Goal: Information Seeking & Learning: Understand process/instructions

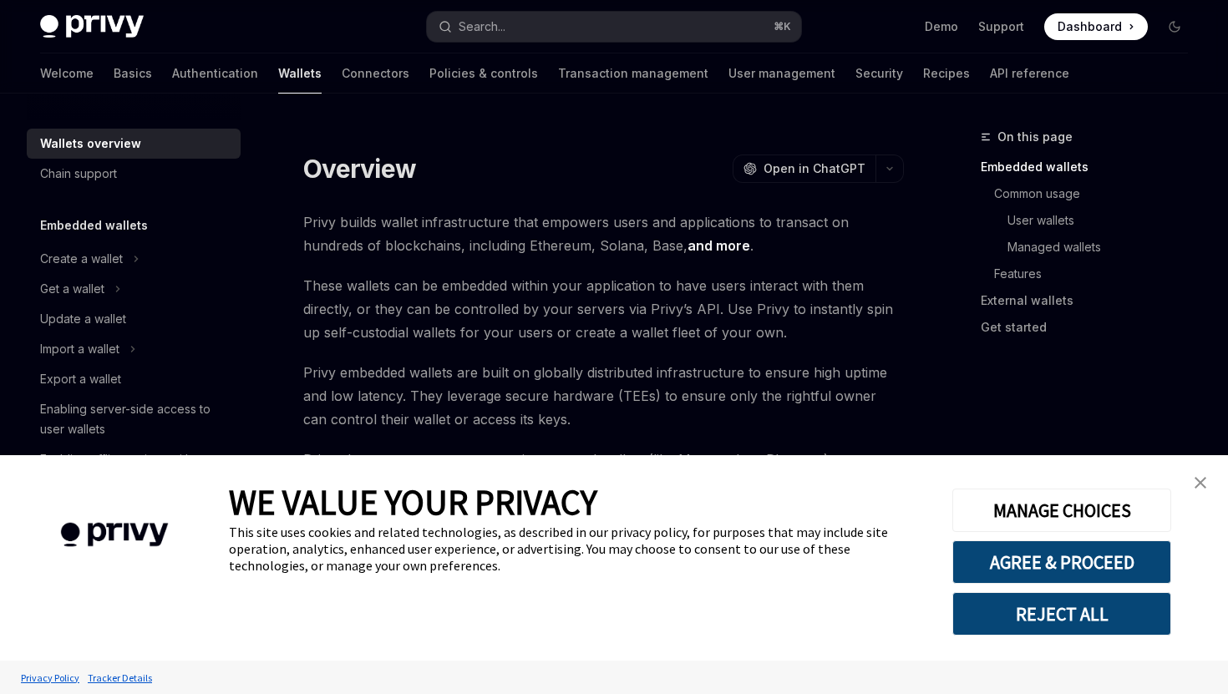
click at [1130, 616] on button "REJECT ALL" at bounding box center [1061, 613] width 219 height 43
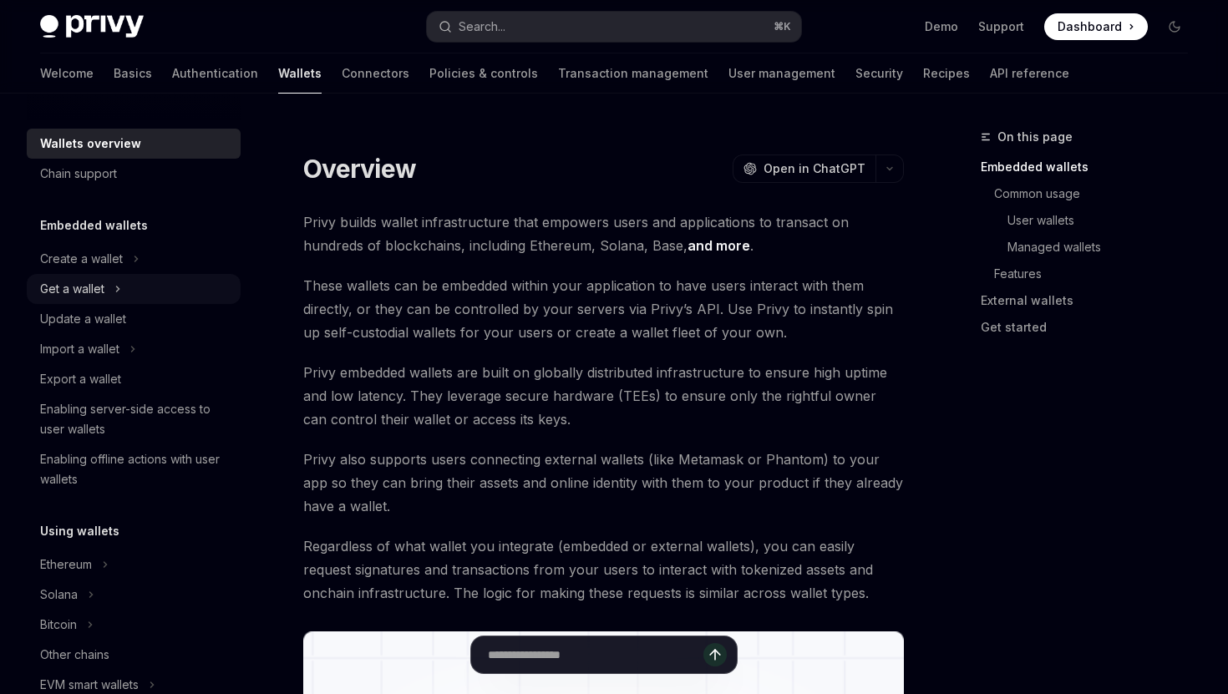
click at [112, 298] on div "Get a wallet" at bounding box center [134, 289] width 214 height 30
type textarea "*"
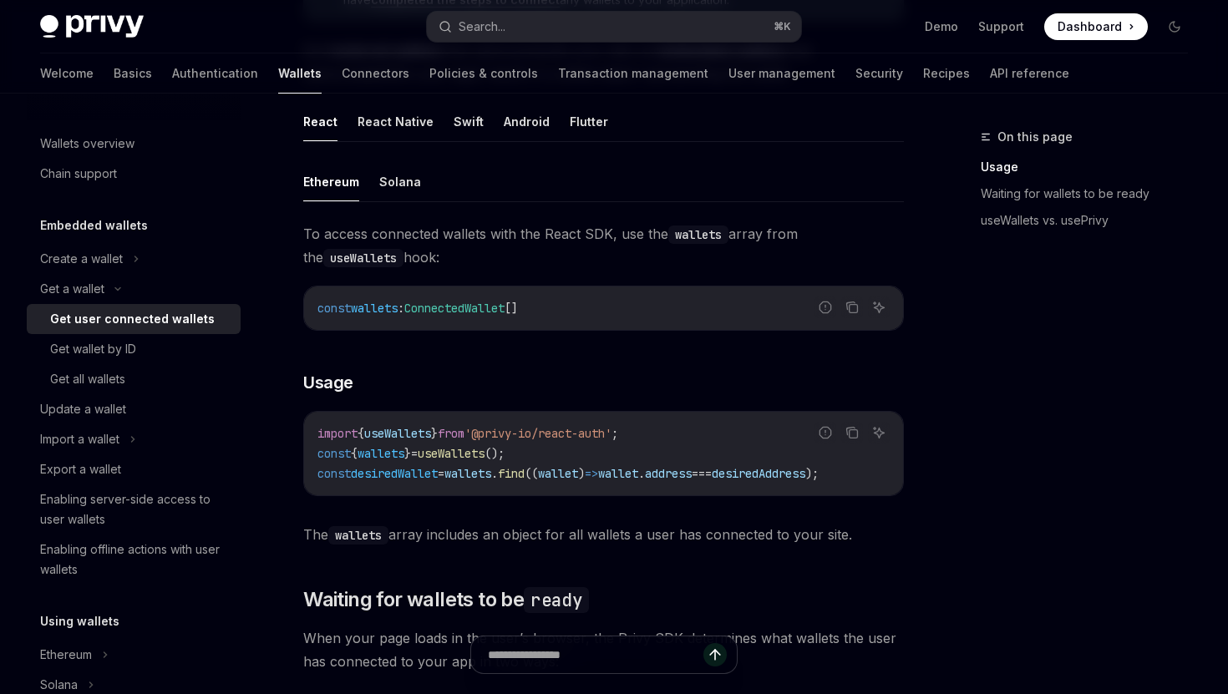
scroll to position [494, 0]
click at [484, 452] on span "useWallets" at bounding box center [451, 452] width 67 height 15
copy code "const { wallets } = useWallets ();"
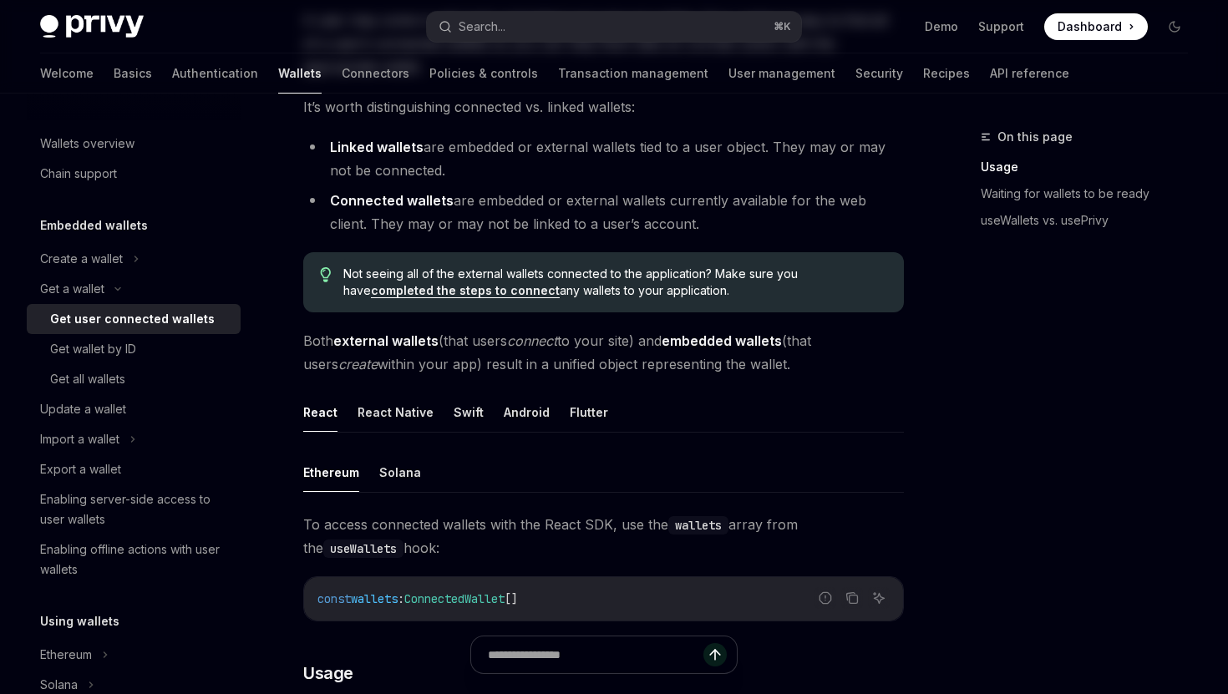
scroll to position [0, 0]
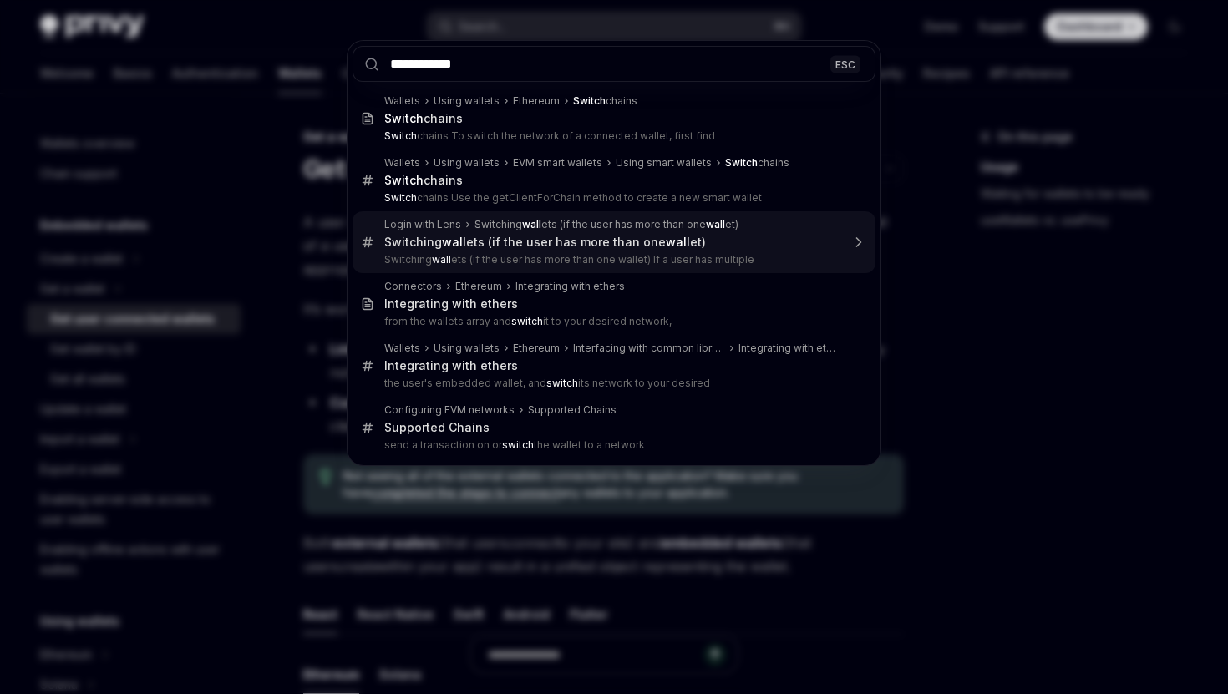
type input "**********"
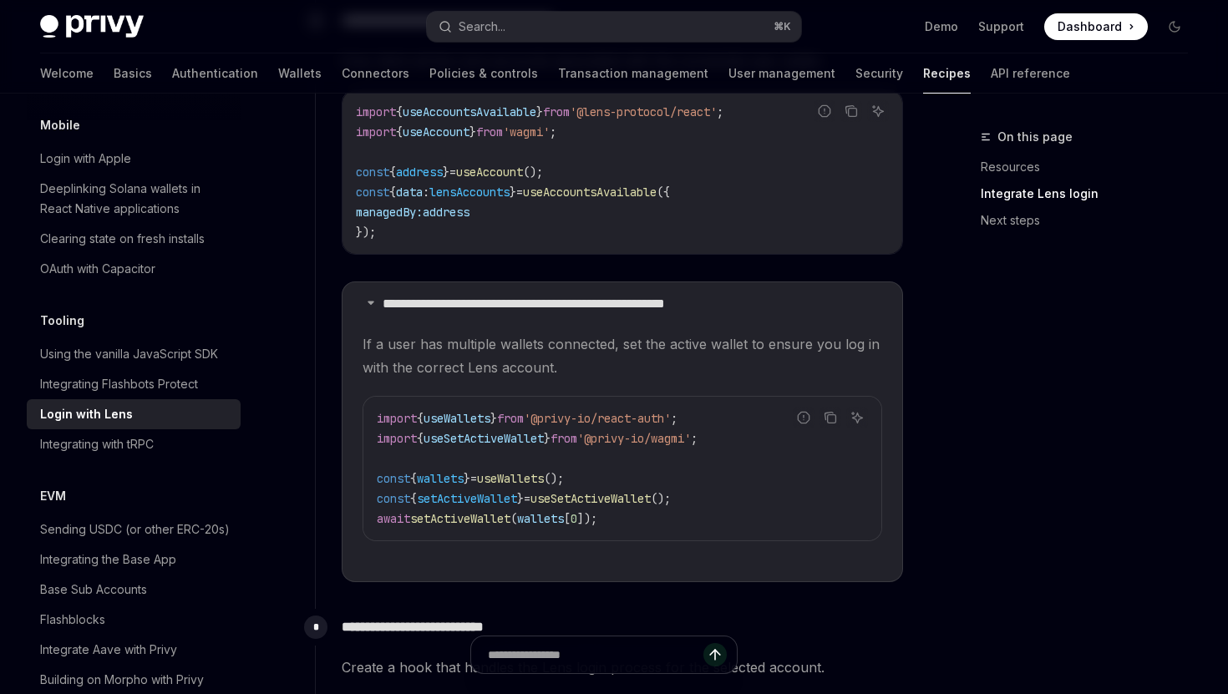
scroll to position [2194, 0]
click at [627, 444] on span "'@privy-io/wagmi'" at bounding box center [634, 436] width 114 height 15
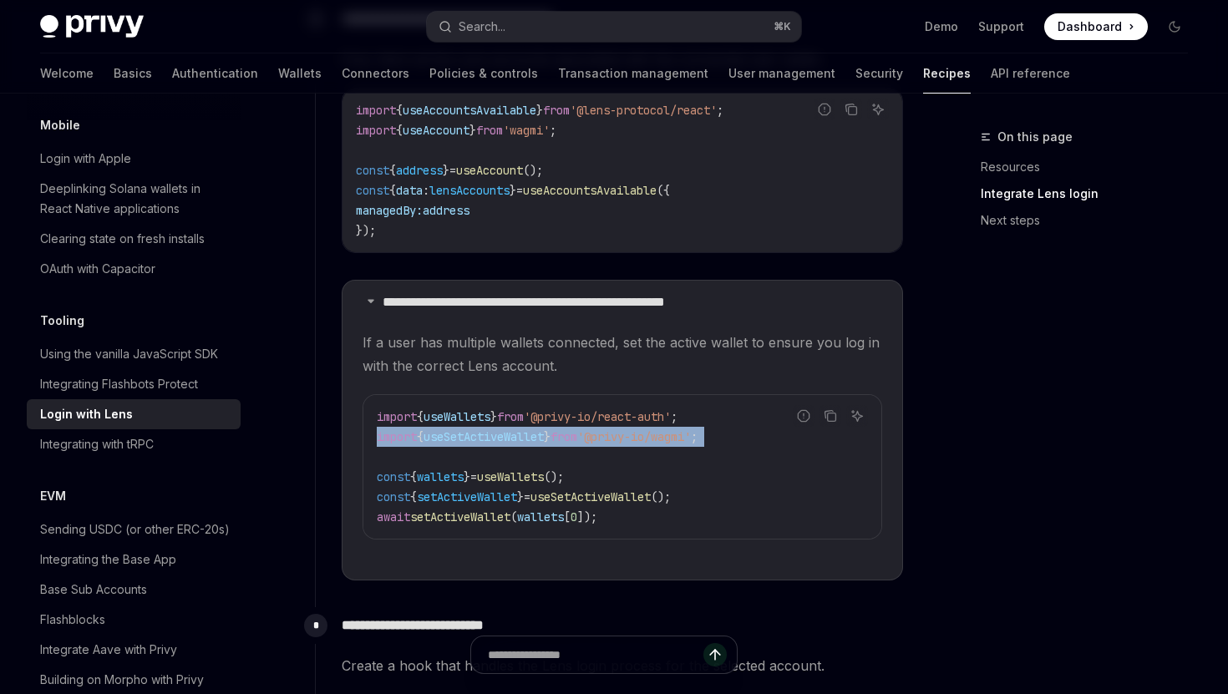
click at [627, 444] on span "'@privy-io/wagmi'" at bounding box center [634, 436] width 114 height 15
copy code "import { useSetActiveWallet } from '@privy-io/wagmi' ;"
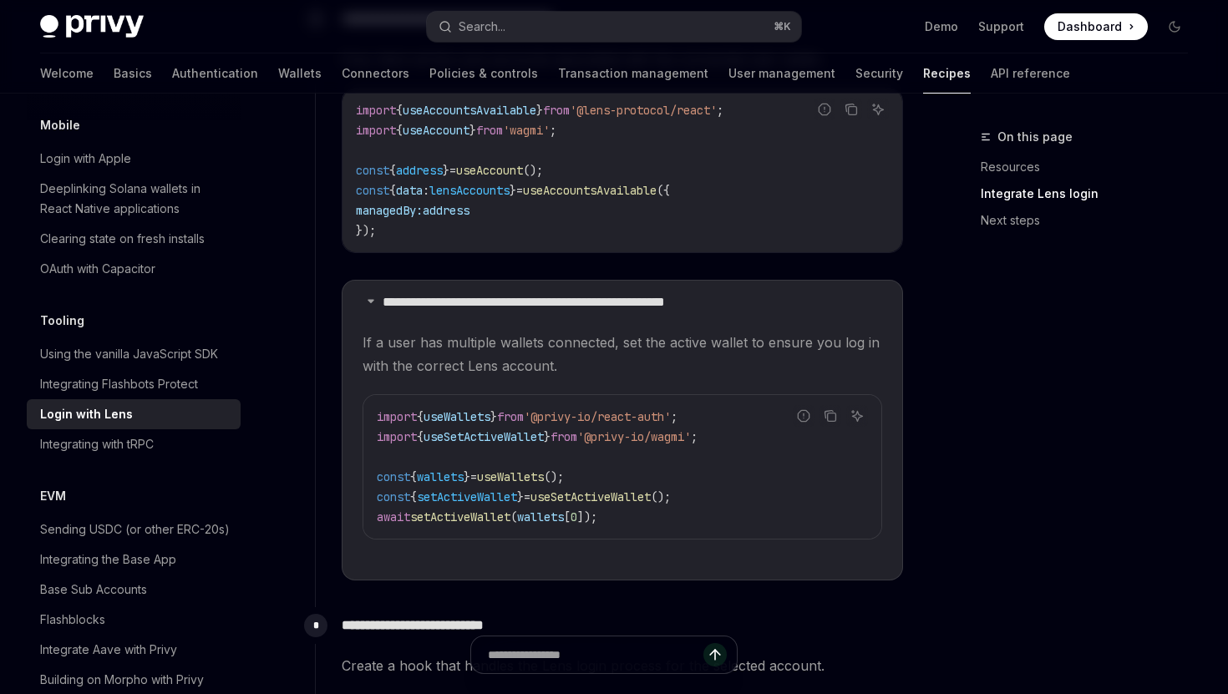
click at [597, 504] on span "useSetActiveWallet" at bounding box center [590, 496] width 120 height 15
copy code "const { setActiveWallet } = useSetActiveWallet ();"
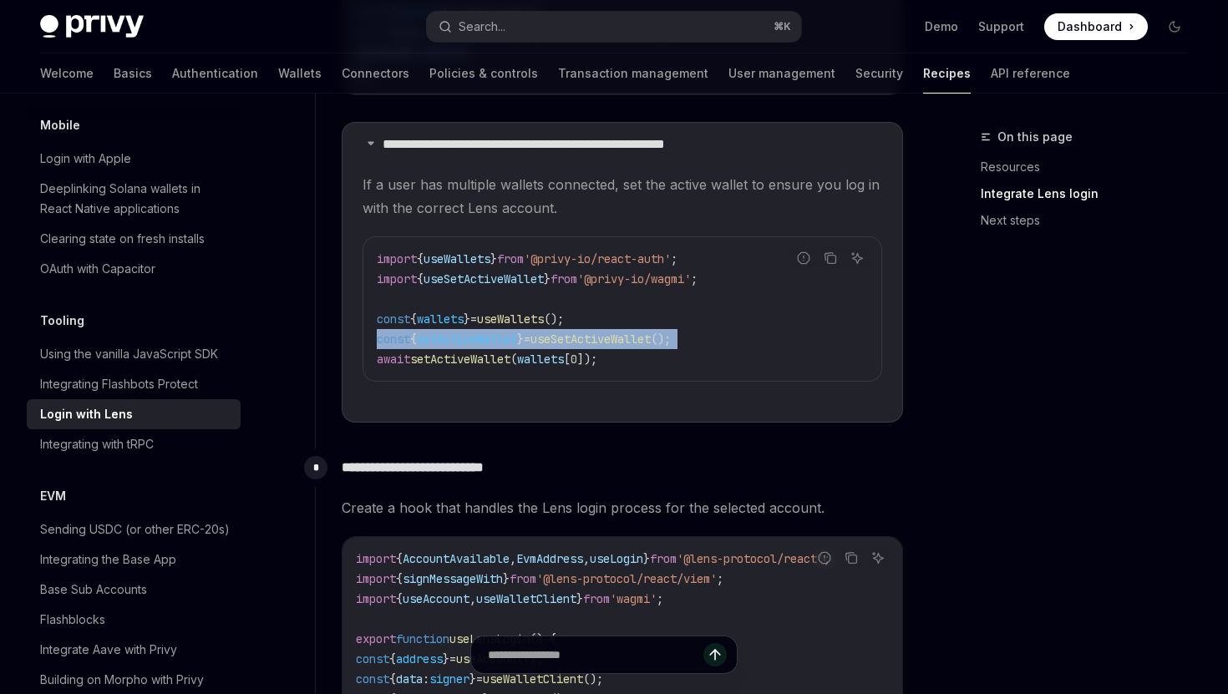
scroll to position [2346, 0]
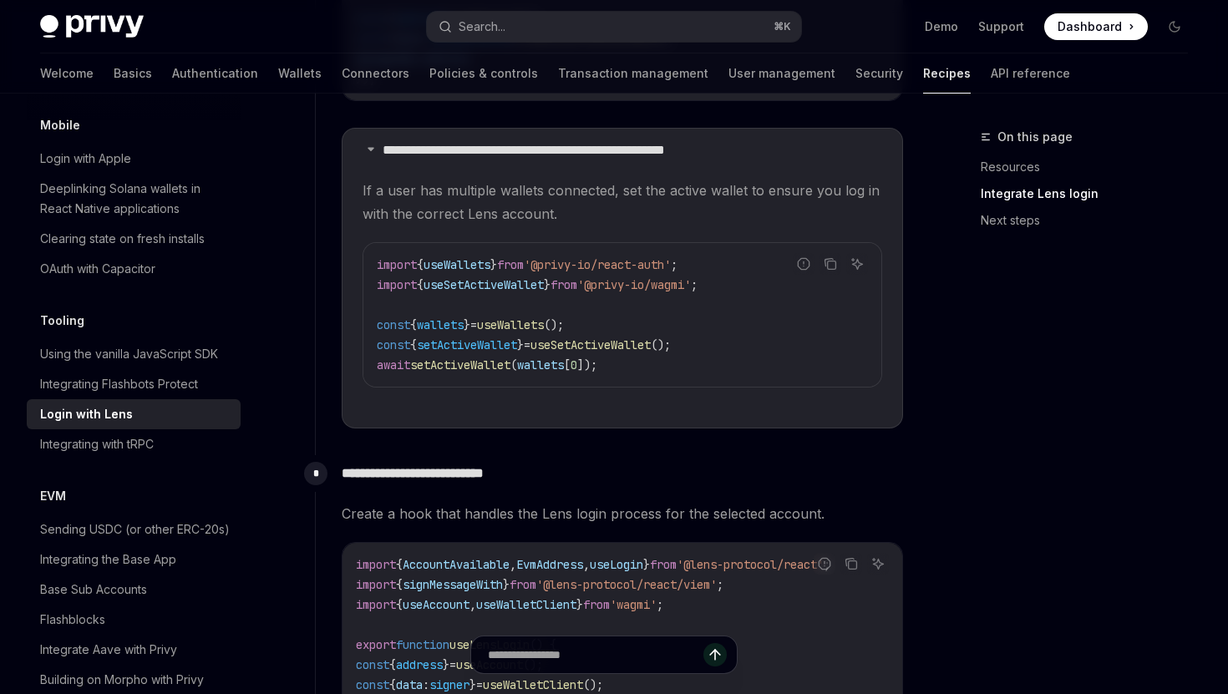
click at [750, 226] on span "If a user has multiple wallets connected, set the active wallet to ensure you l…" at bounding box center [622, 202] width 520 height 47
click at [751, 226] on span "If a user has multiple wallets connected, set the active wallet to ensure you l…" at bounding box center [622, 202] width 520 height 47
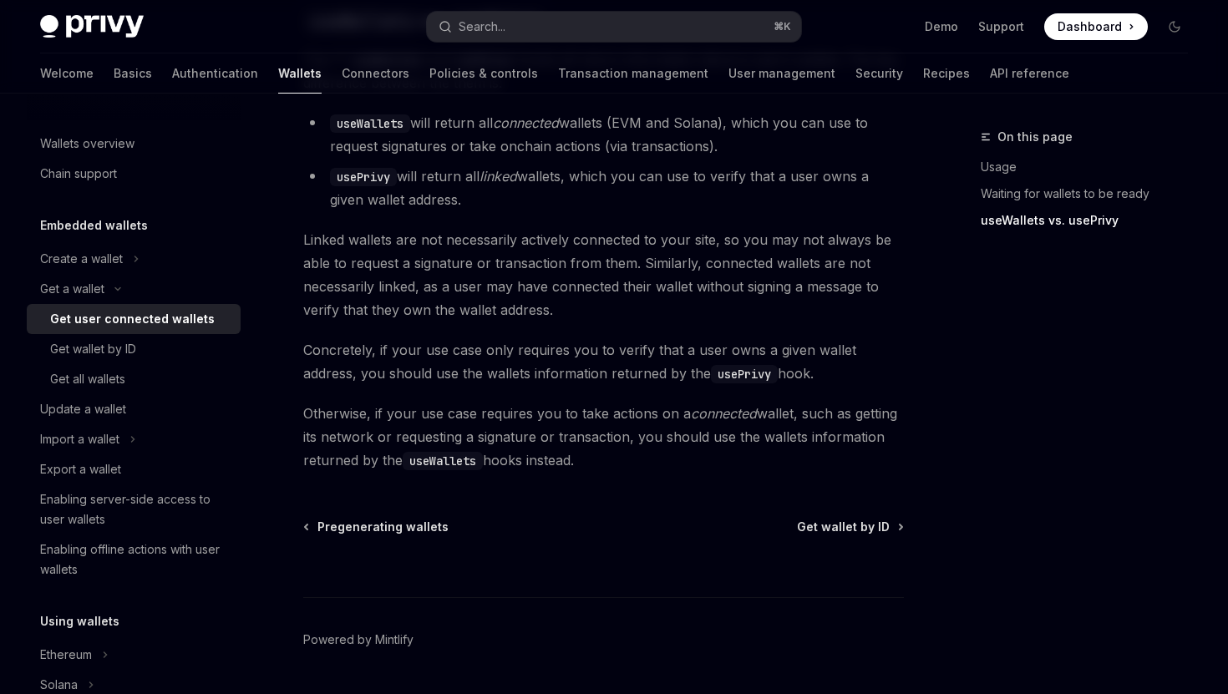
scroll to position [1538, 0]
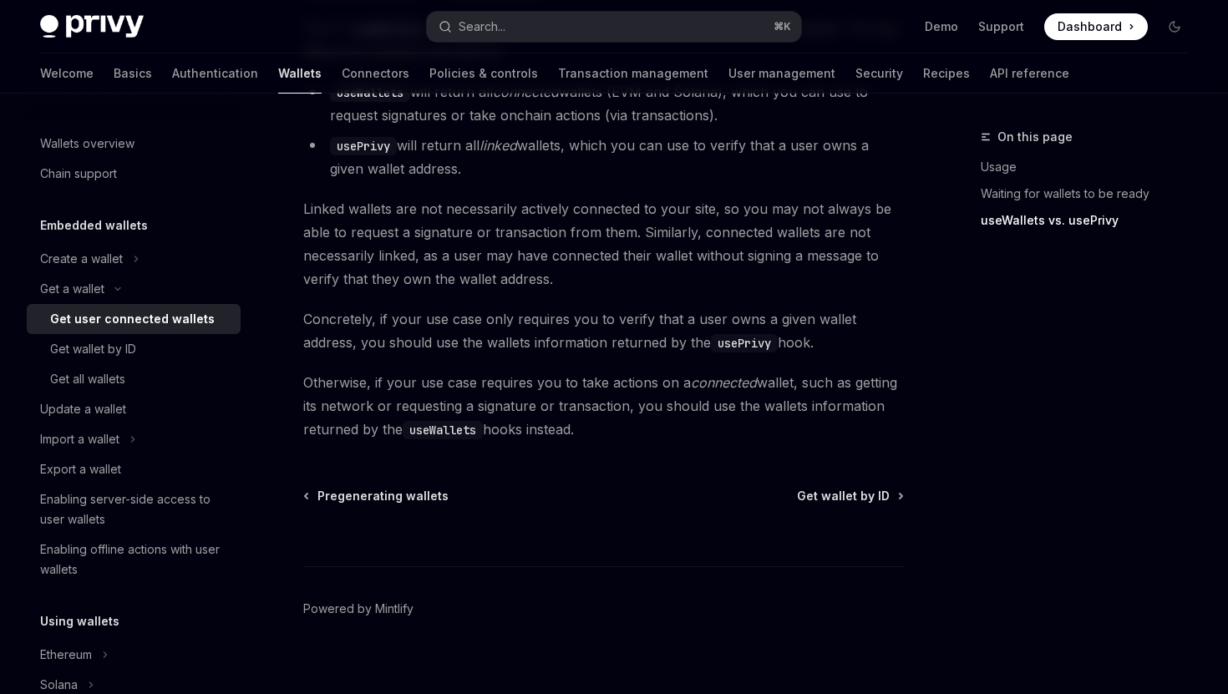
type textarea "*"
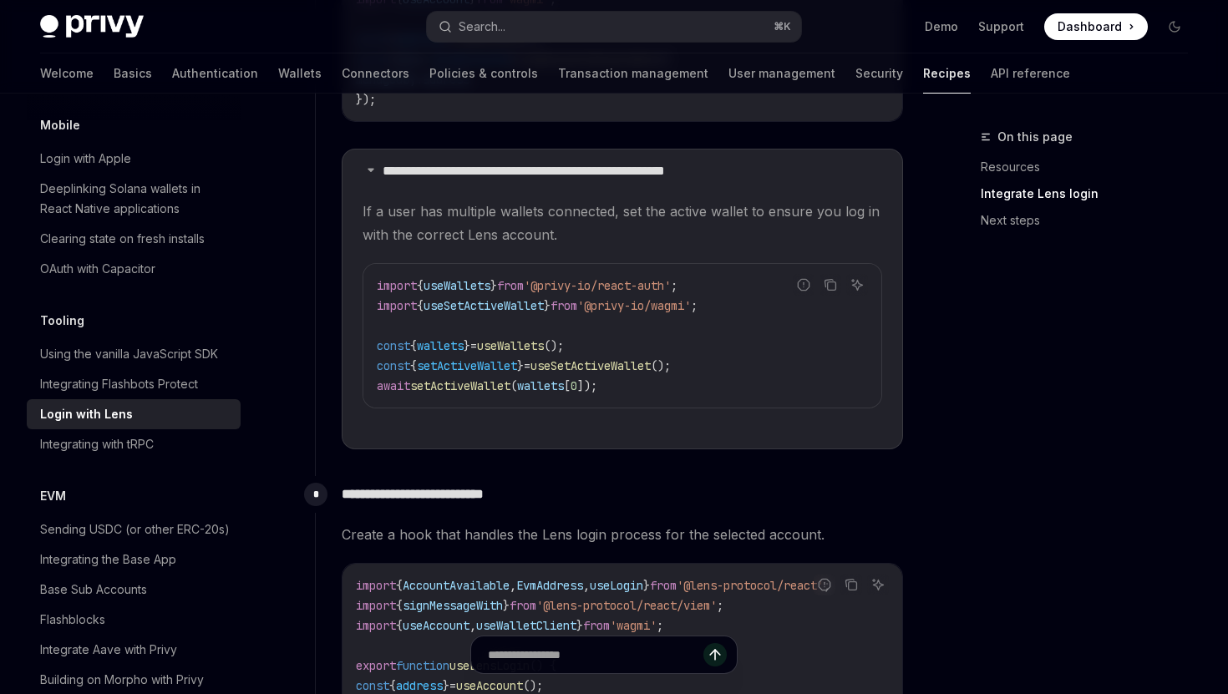
scroll to position [2319, 0]
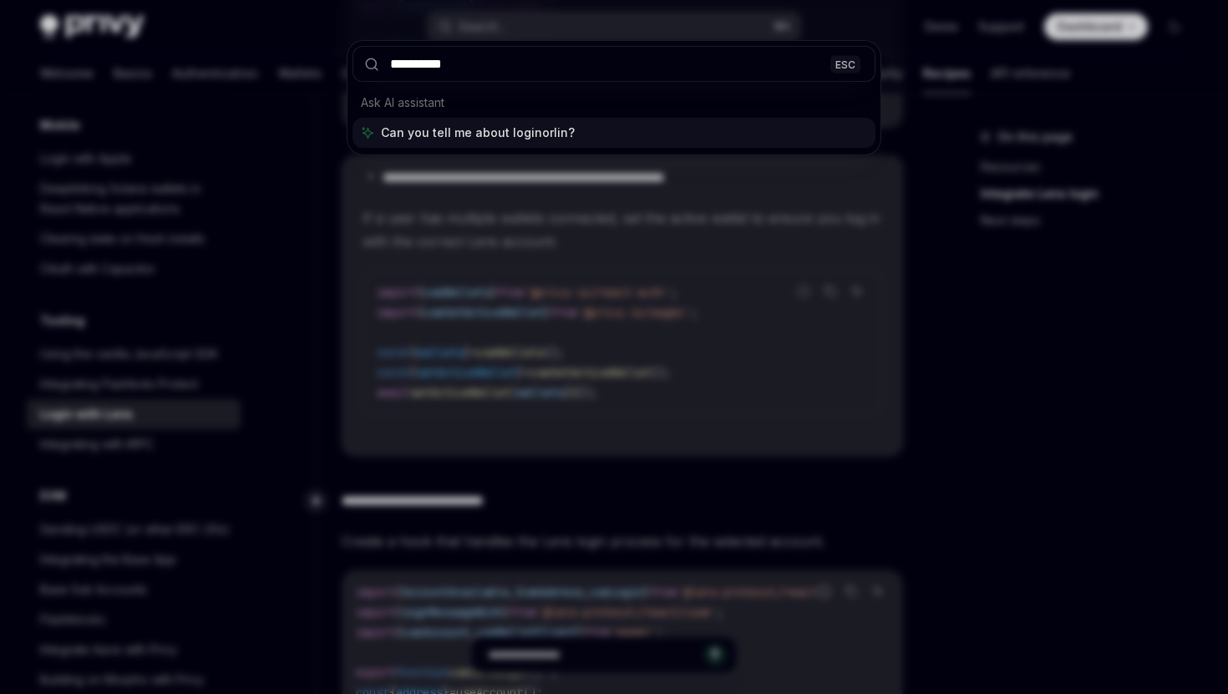
type input "**********"
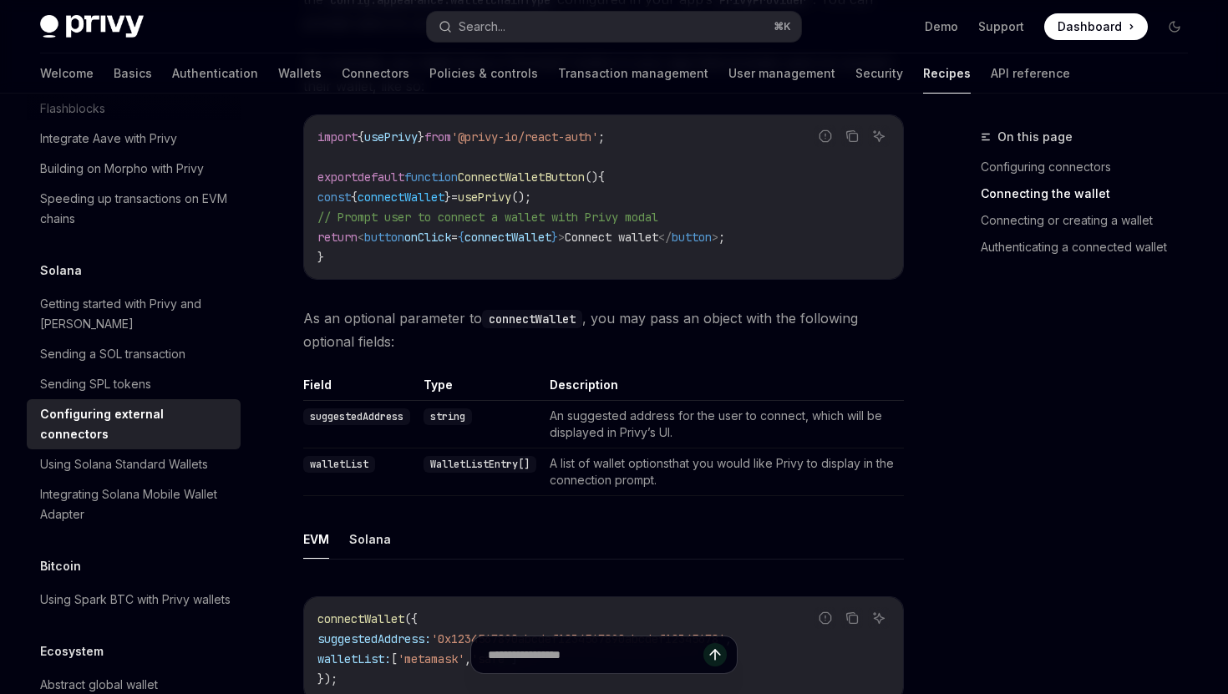
scroll to position [804, 0]
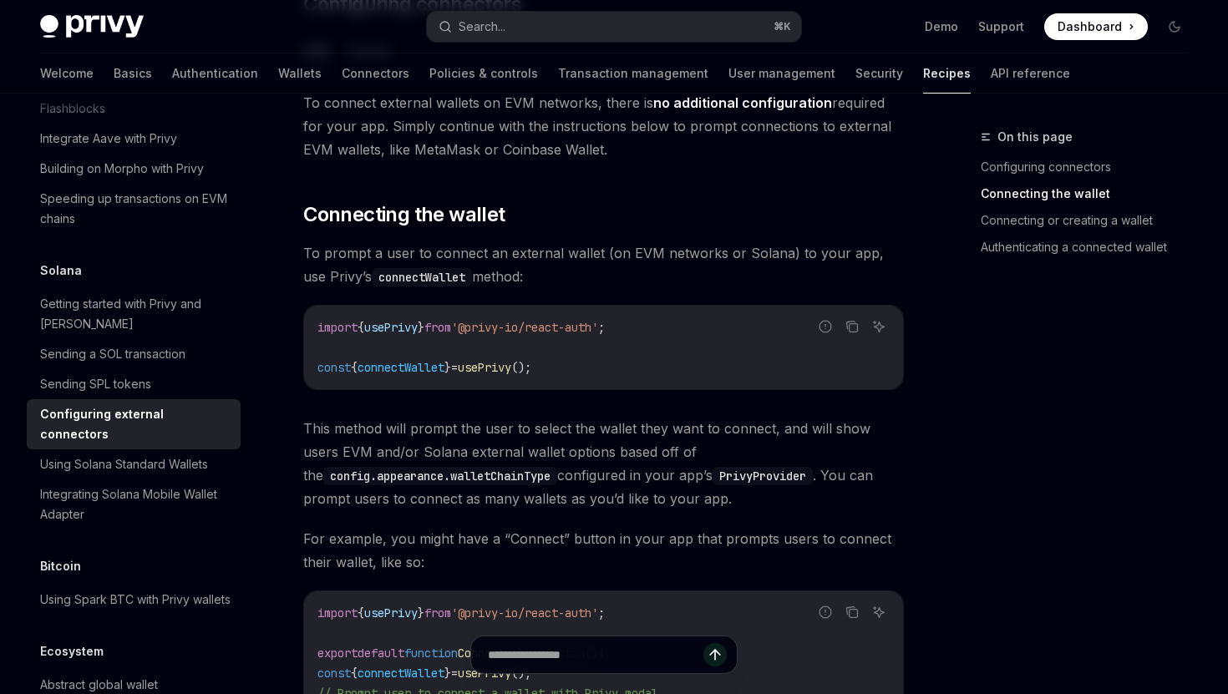
type textarea "*"
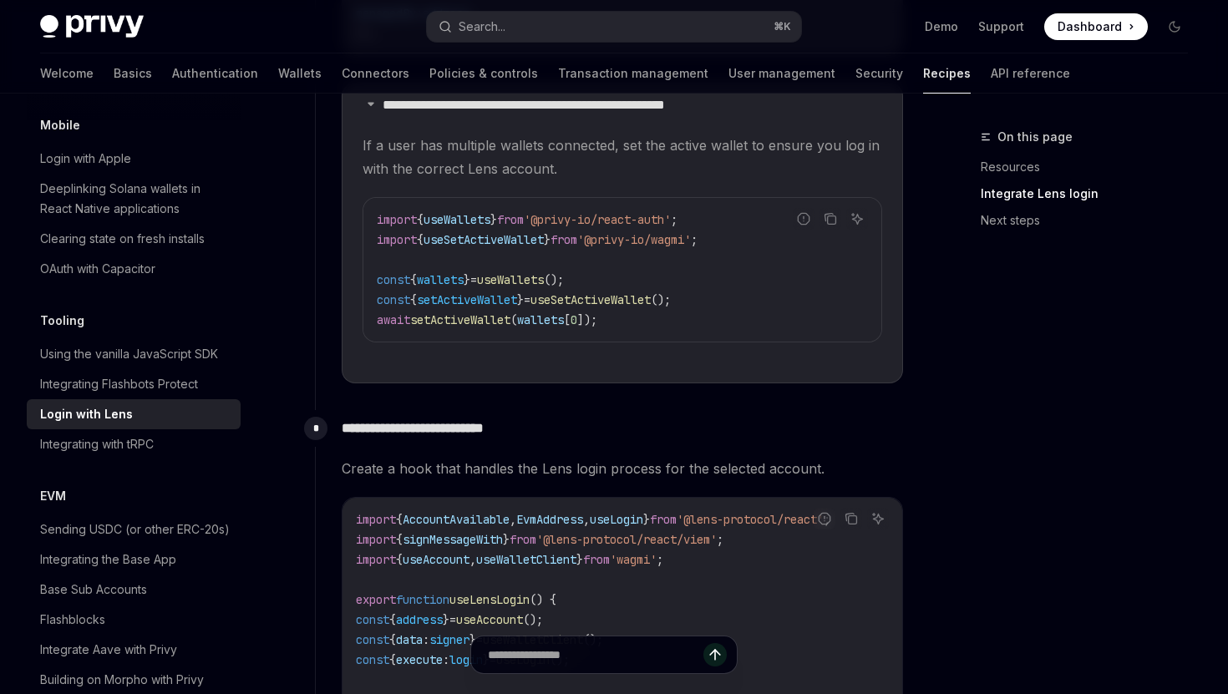
scroll to position [2392, 0]
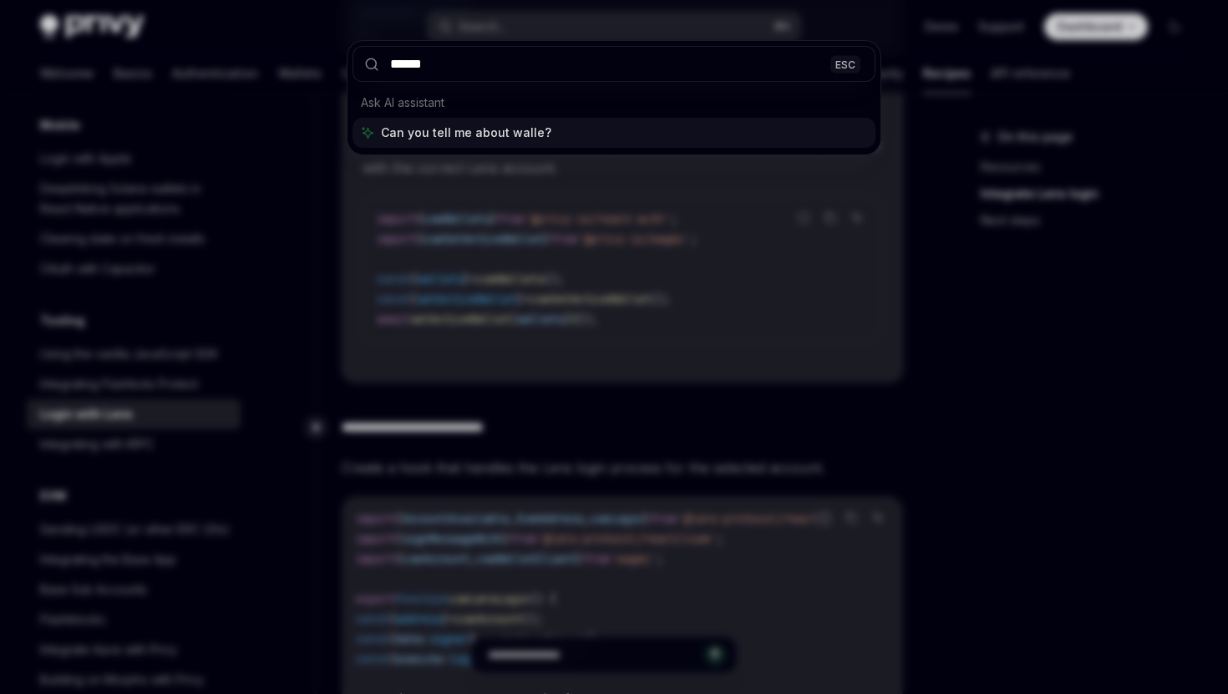
type input "*******"
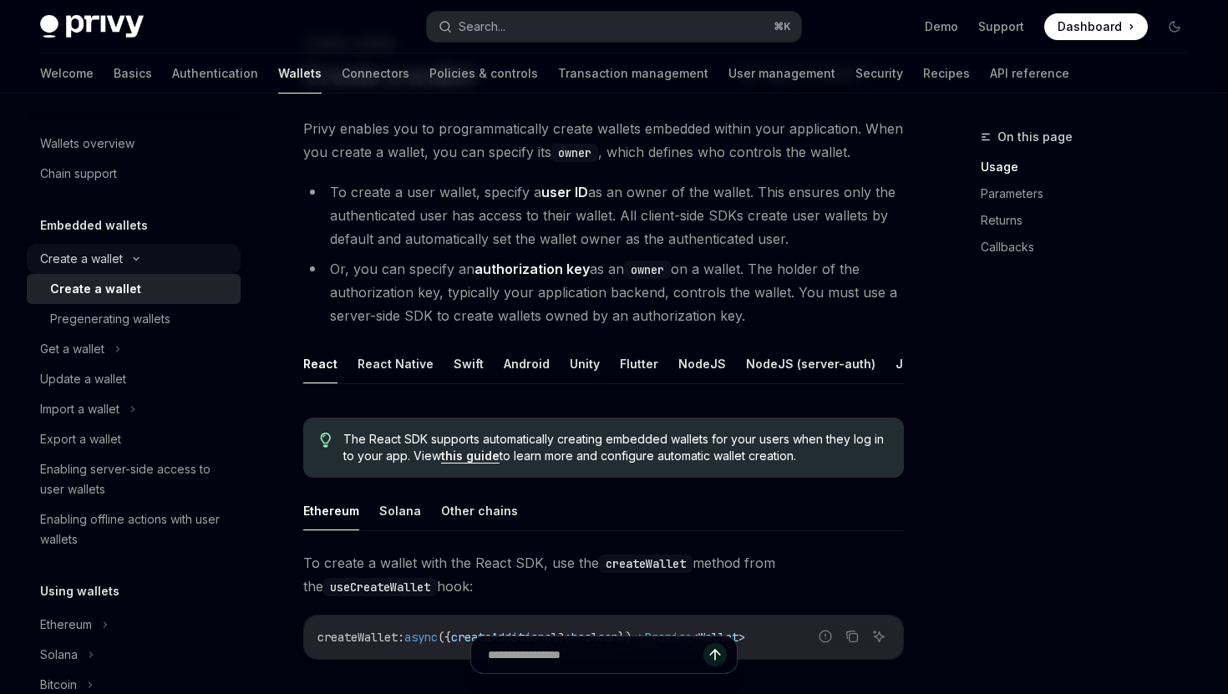
click at [109, 266] on div "Create a wallet" at bounding box center [81, 259] width 83 height 20
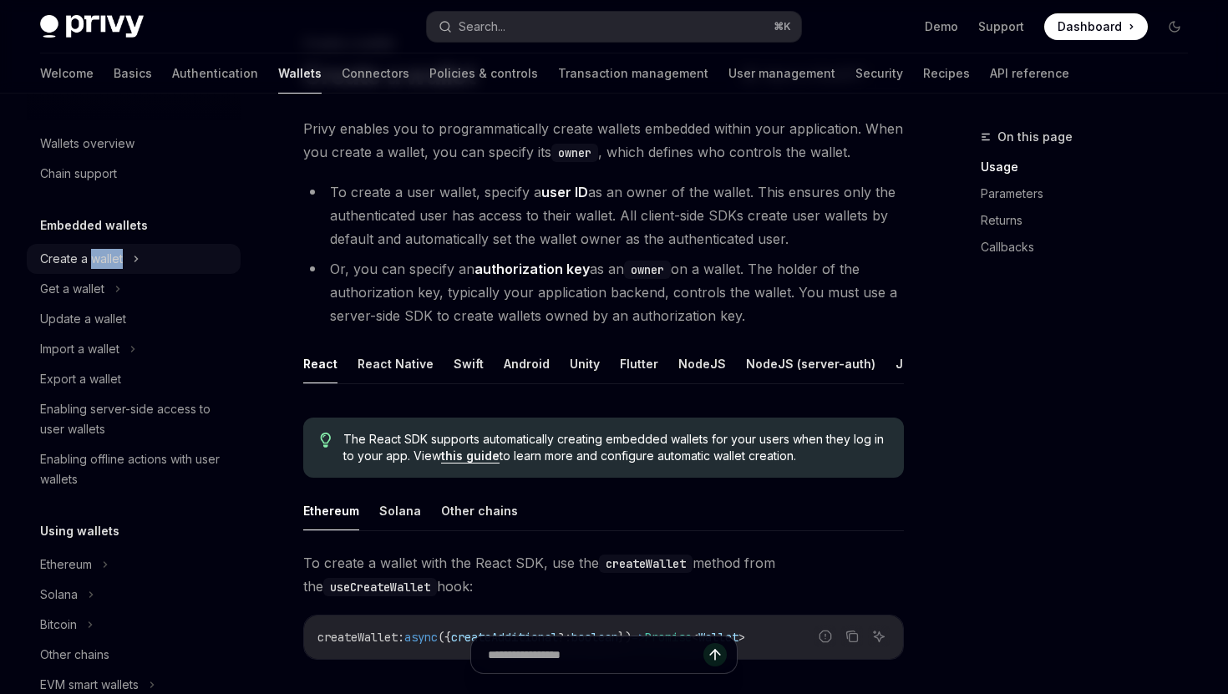
click at [109, 266] on div "Create a wallet" at bounding box center [81, 259] width 83 height 20
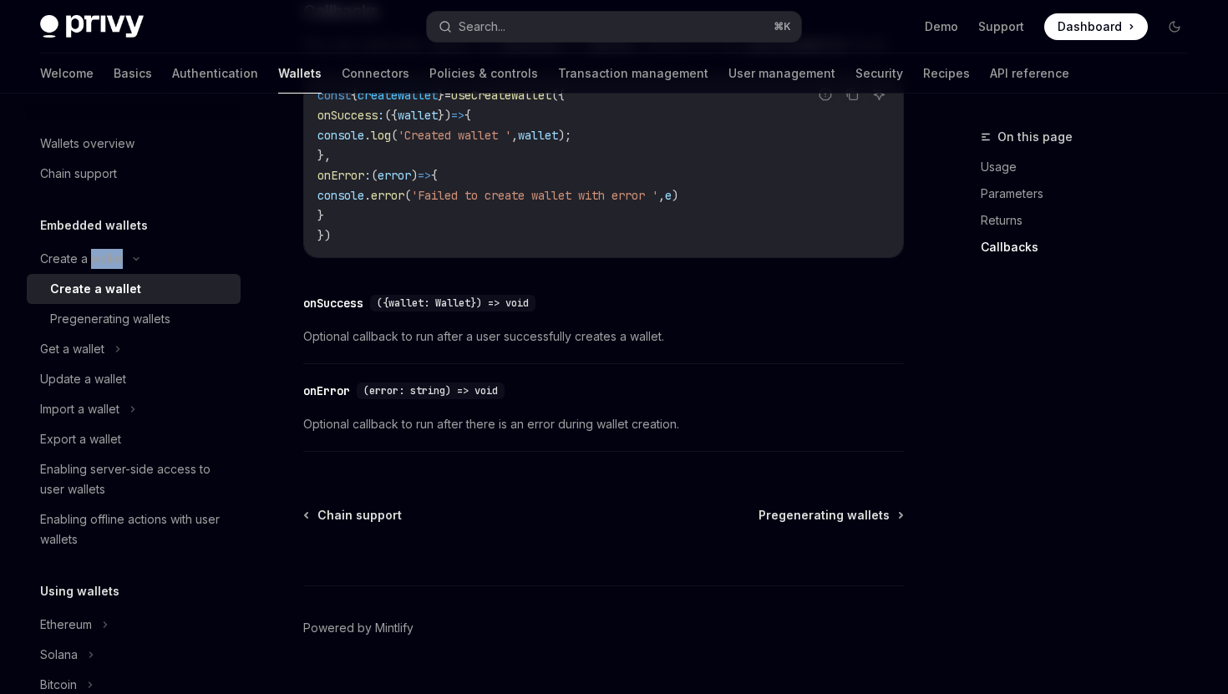
scroll to position [1225, 0]
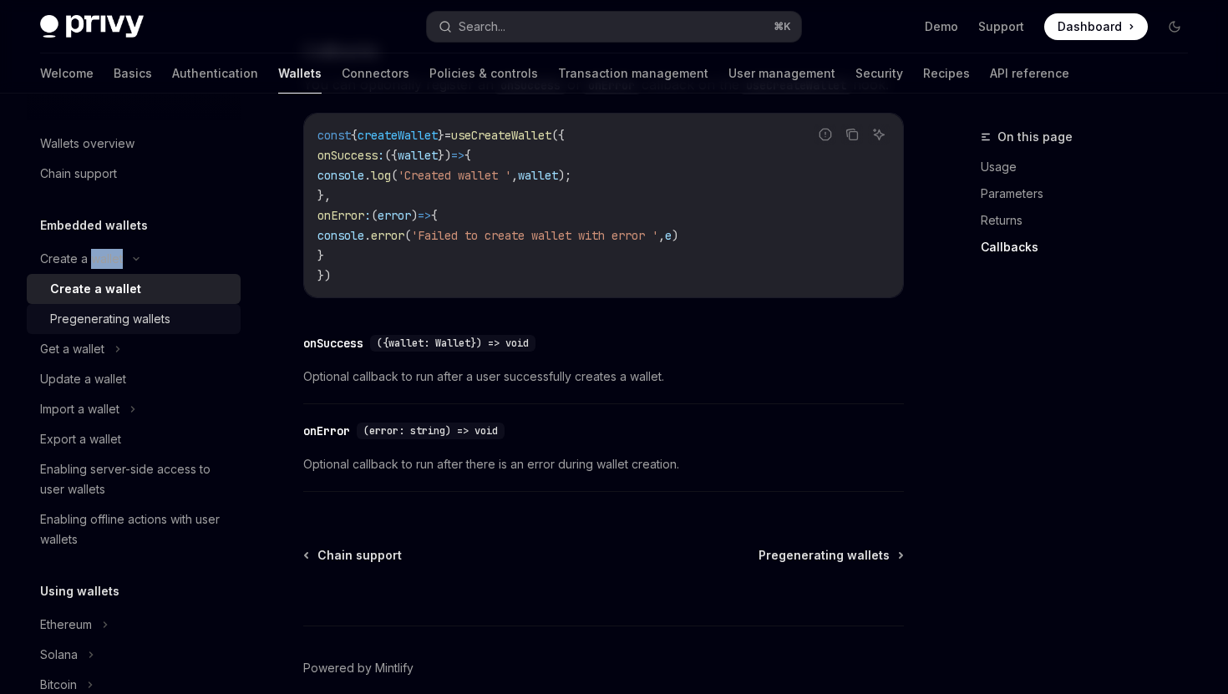
click at [124, 325] on div "Pregenerating wallets" at bounding box center [110, 319] width 120 height 20
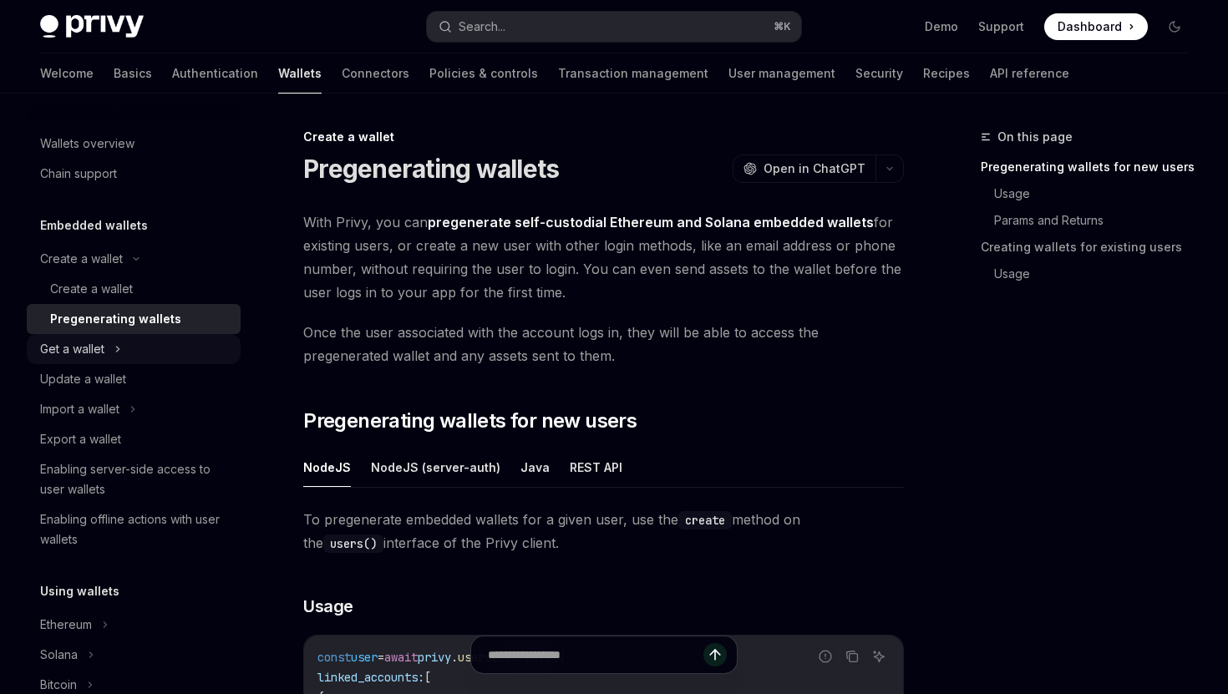
click at [115, 352] on icon at bounding box center [117, 349] width 7 height 20
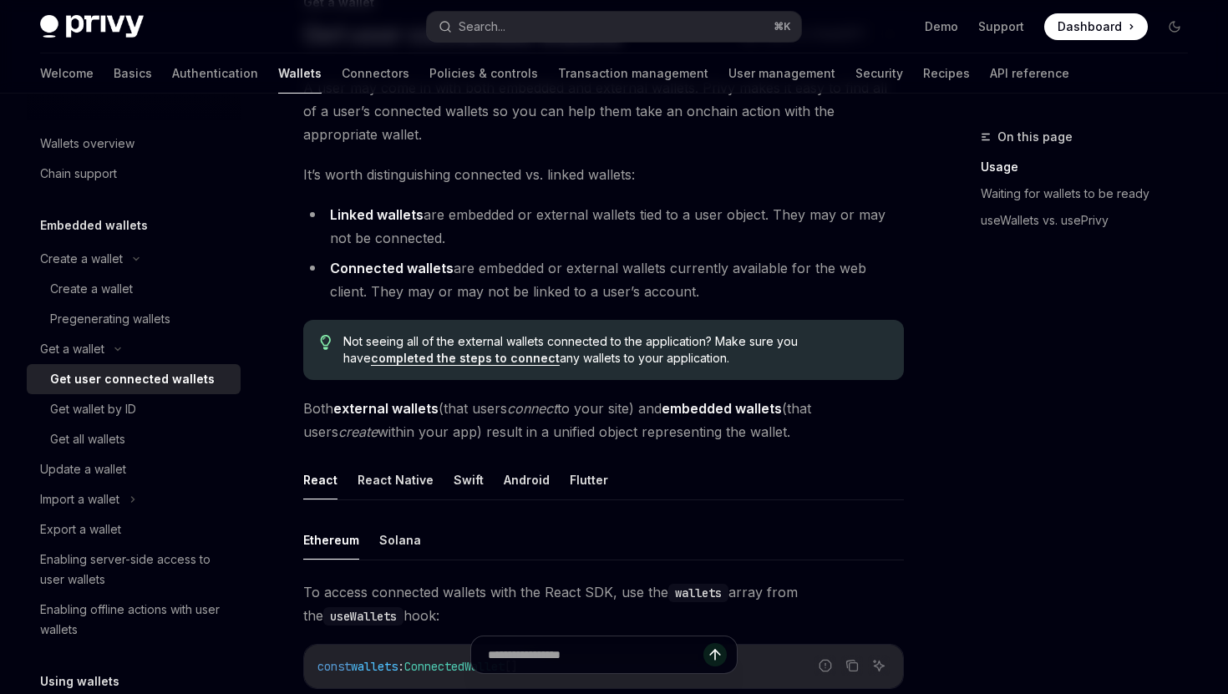
scroll to position [159, 0]
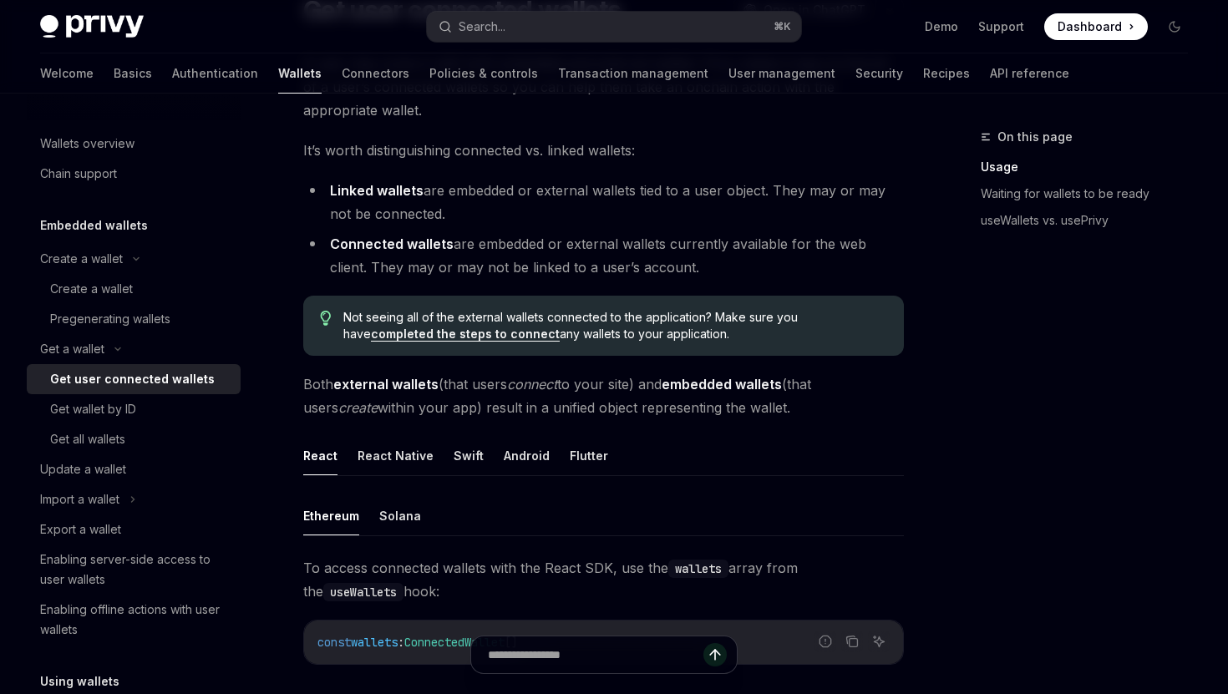
click at [449, 335] on link "completed the steps to connect" at bounding box center [465, 334] width 189 height 15
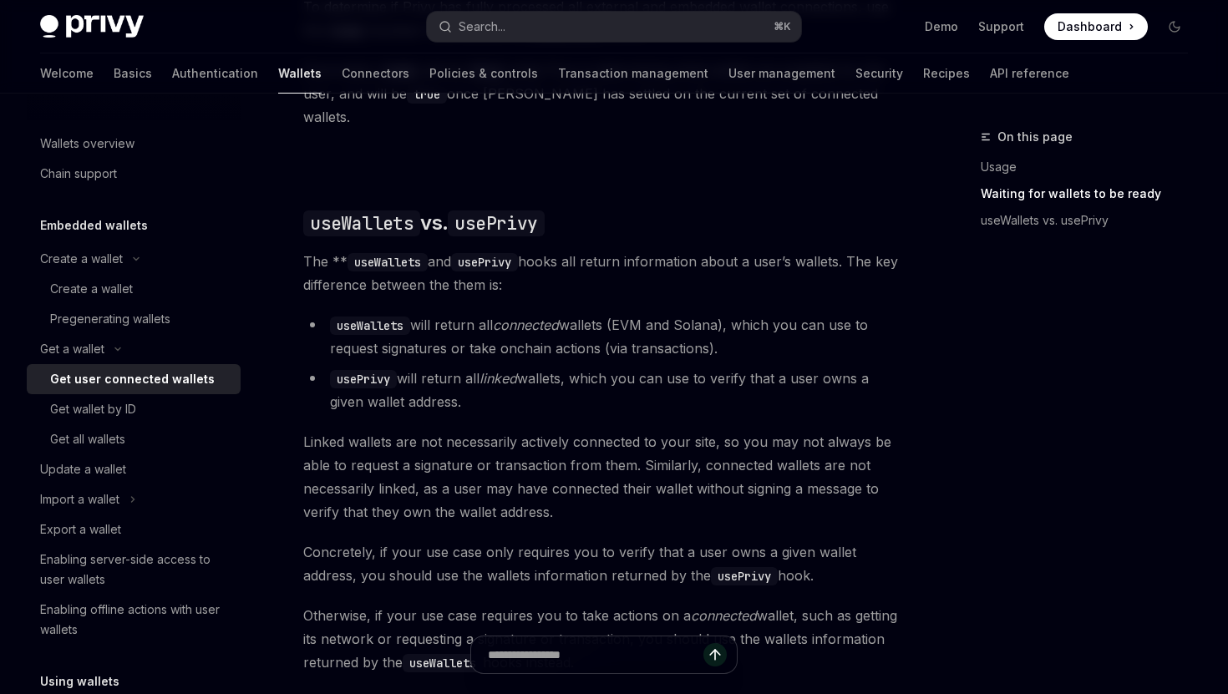
scroll to position [1311, 0]
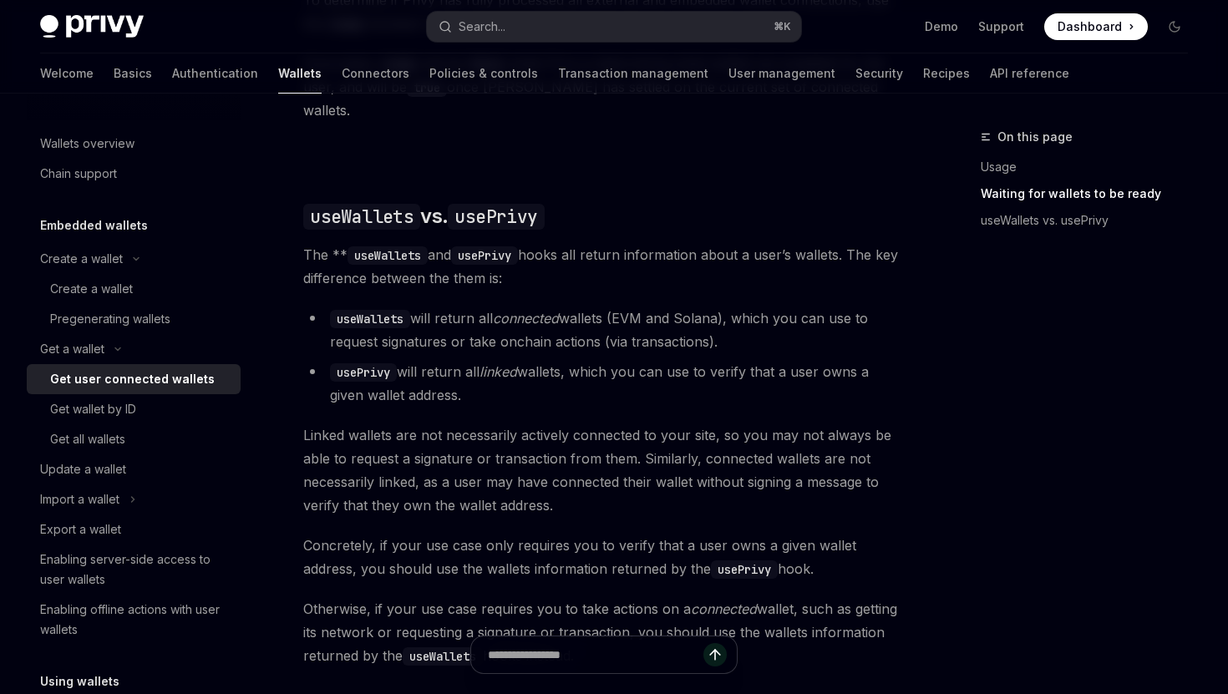
click at [865, 243] on span "The ** useWallets and usePrivy hooks all return information about a user’s wall…" at bounding box center [603, 266] width 601 height 47
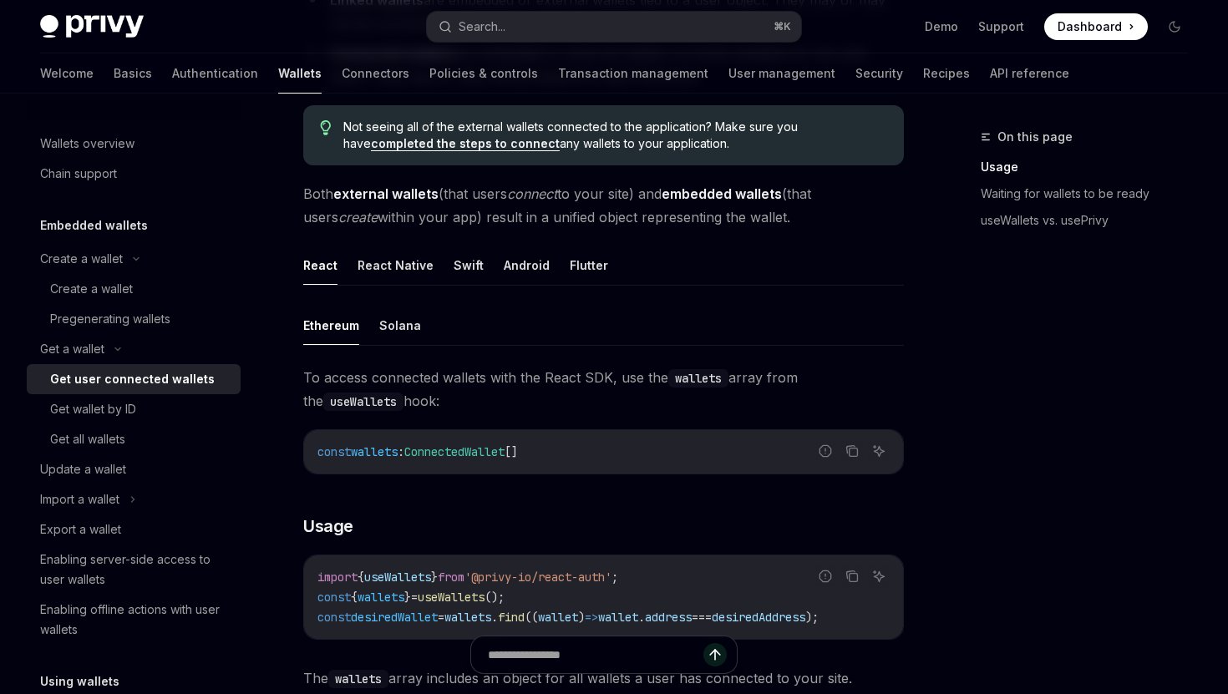
scroll to position [375, 0]
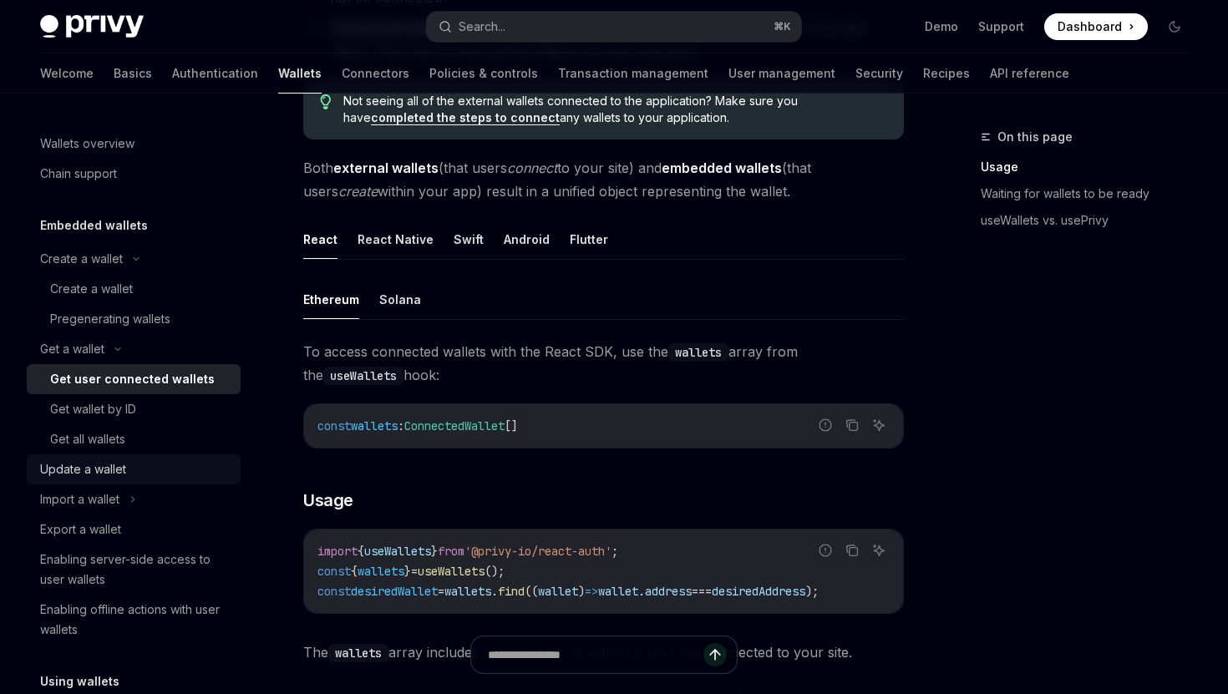
click at [127, 465] on div "Update a wallet" at bounding box center [135, 469] width 190 height 20
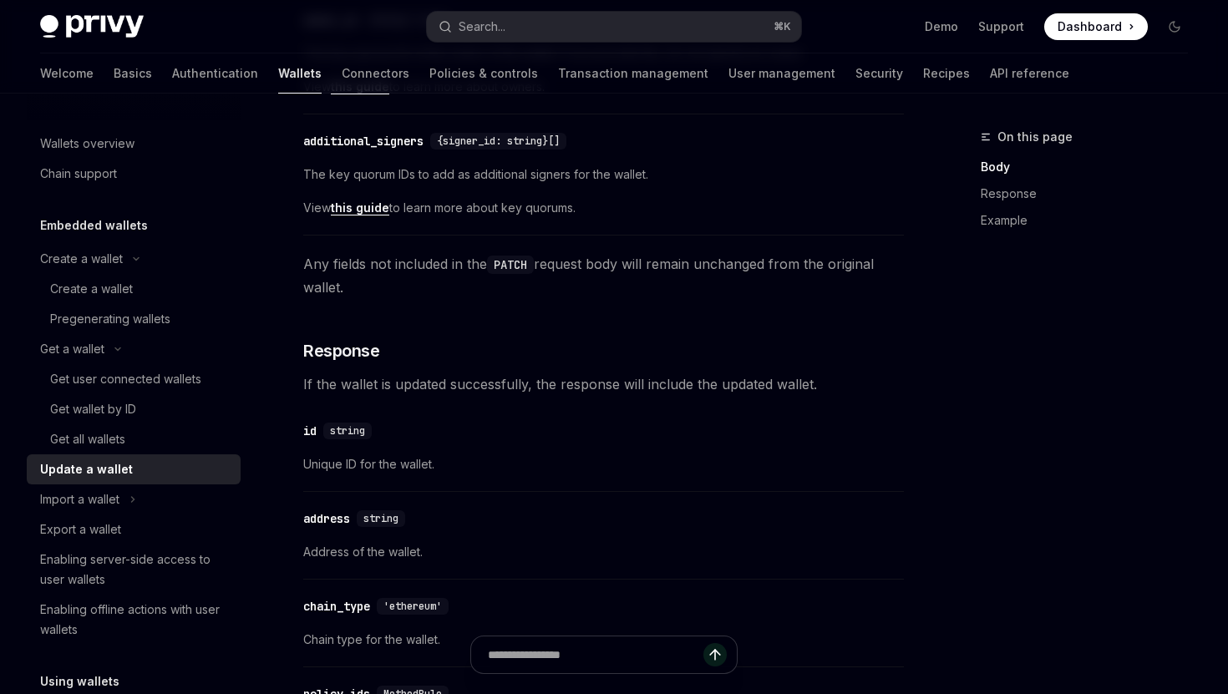
scroll to position [804, 0]
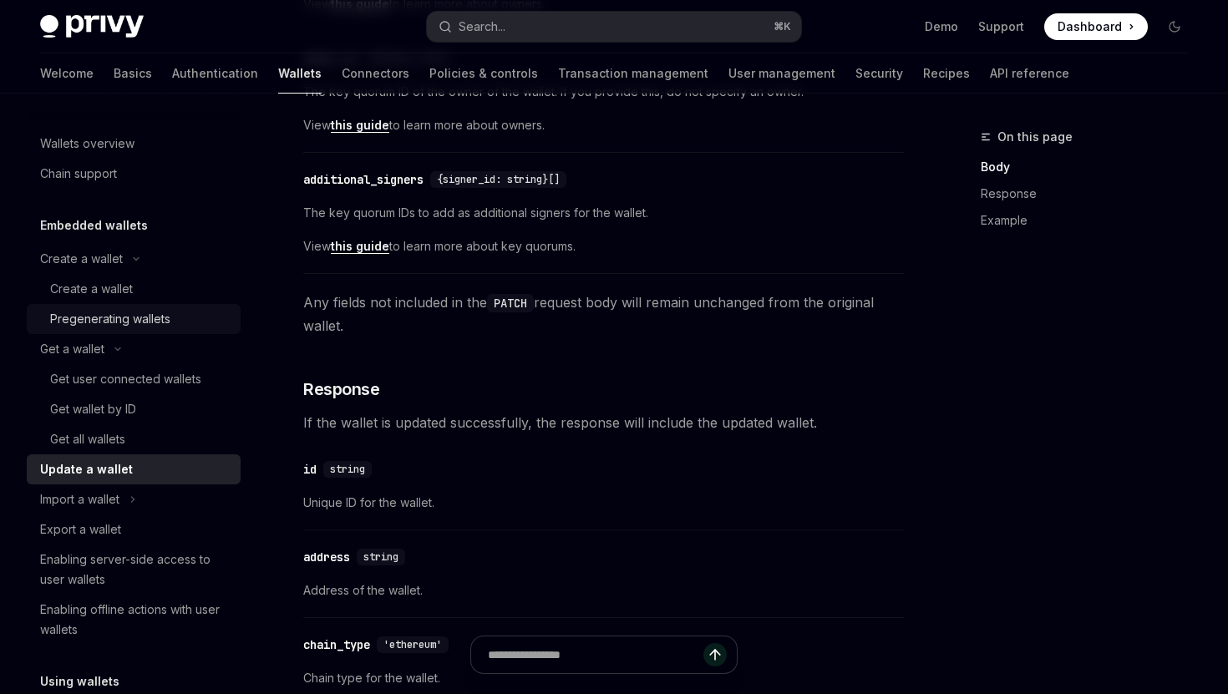
click at [119, 314] on div "Pregenerating wallets" at bounding box center [110, 319] width 120 height 20
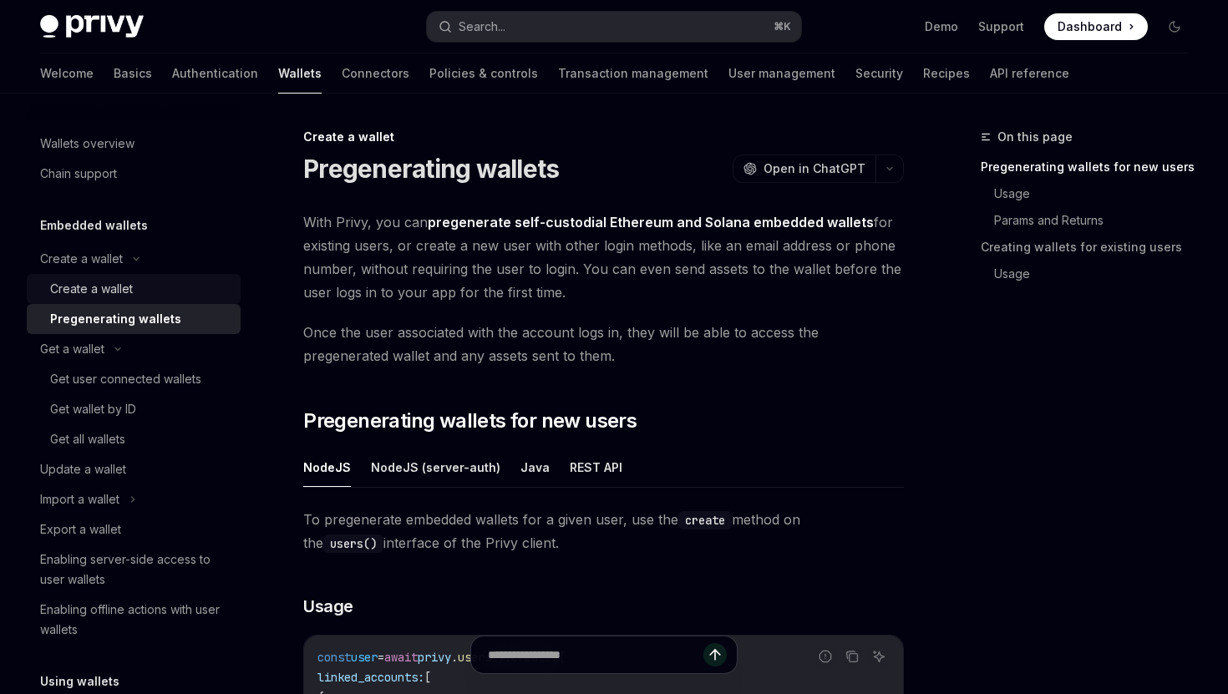
click at [135, 283] on div "Create a wallet" at bounding box center [140, 289] width 180 height 20
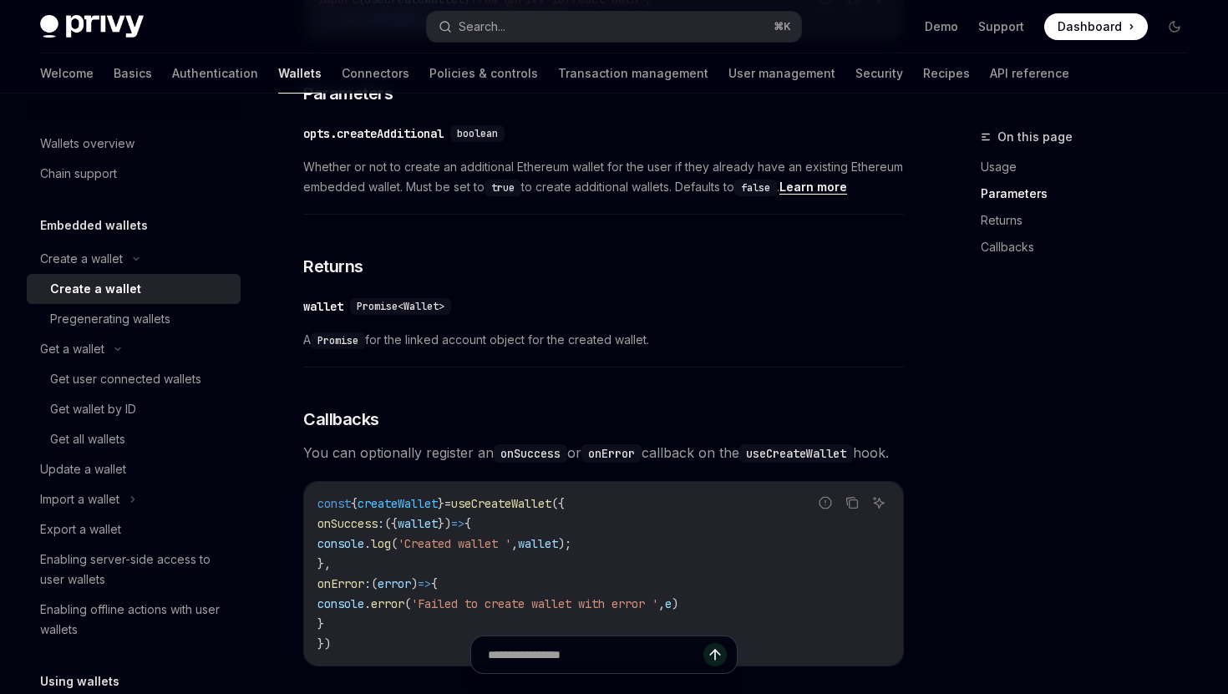
scroll to position [864, 0]
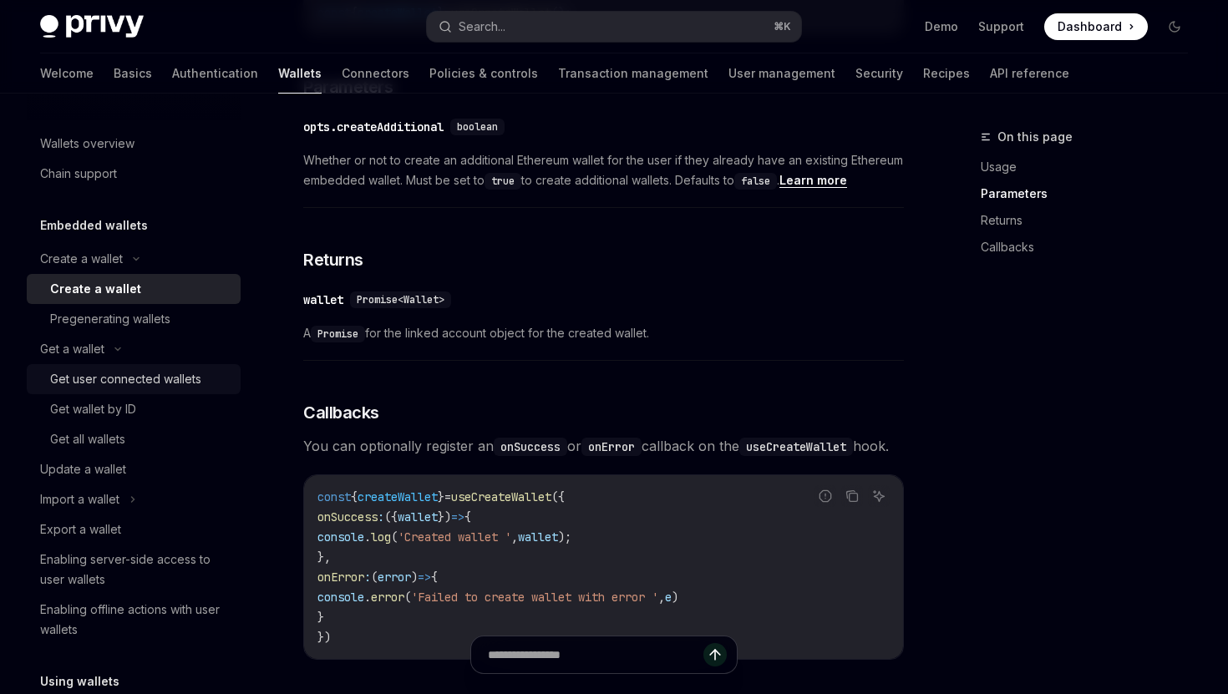
click at [108, 370] on div "Get user connected wallets" at bounding box center [125, 379] width 151 height 20
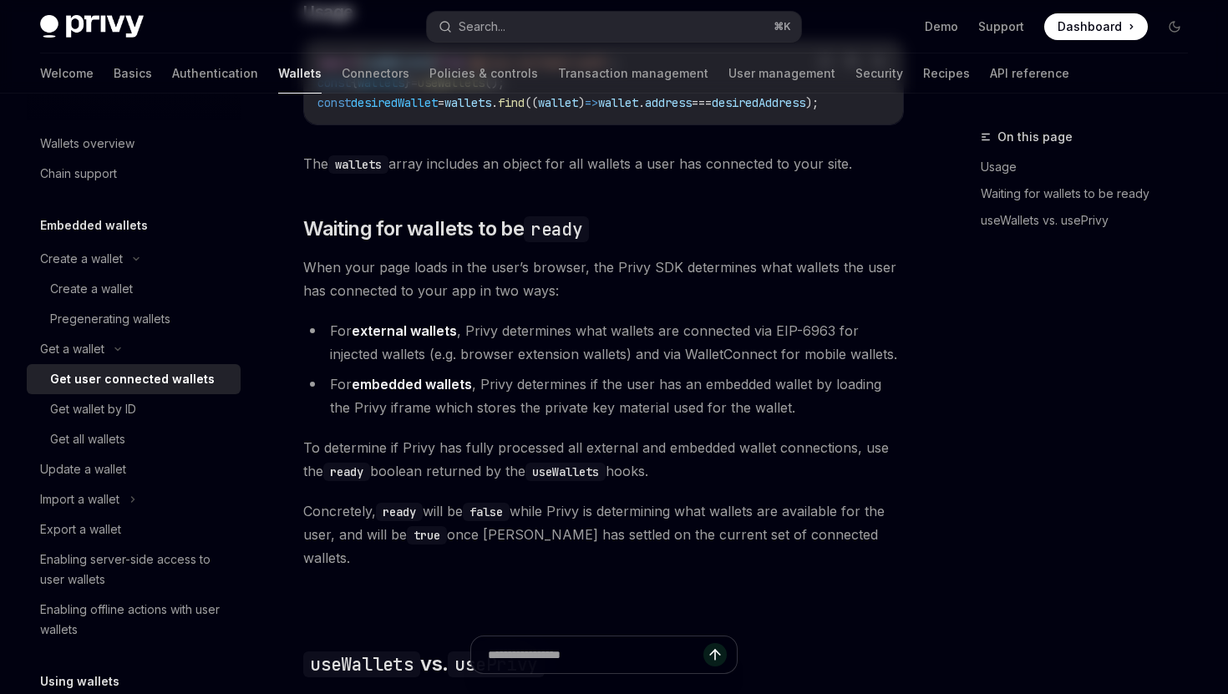
type textarea "*"
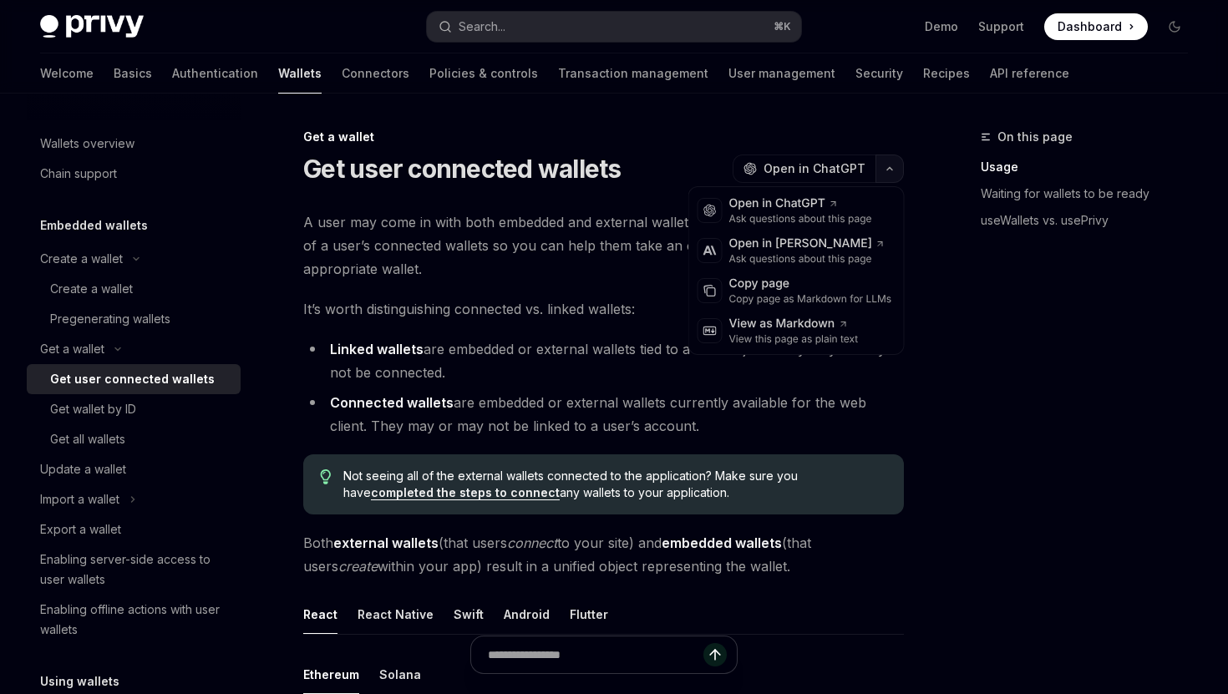
click at [895, 158] on button "button" at bounding box center [889, 169] width 28 height 28
click at [893, 161] on button "button" at bounding box center [889, 169] width 28 height 28
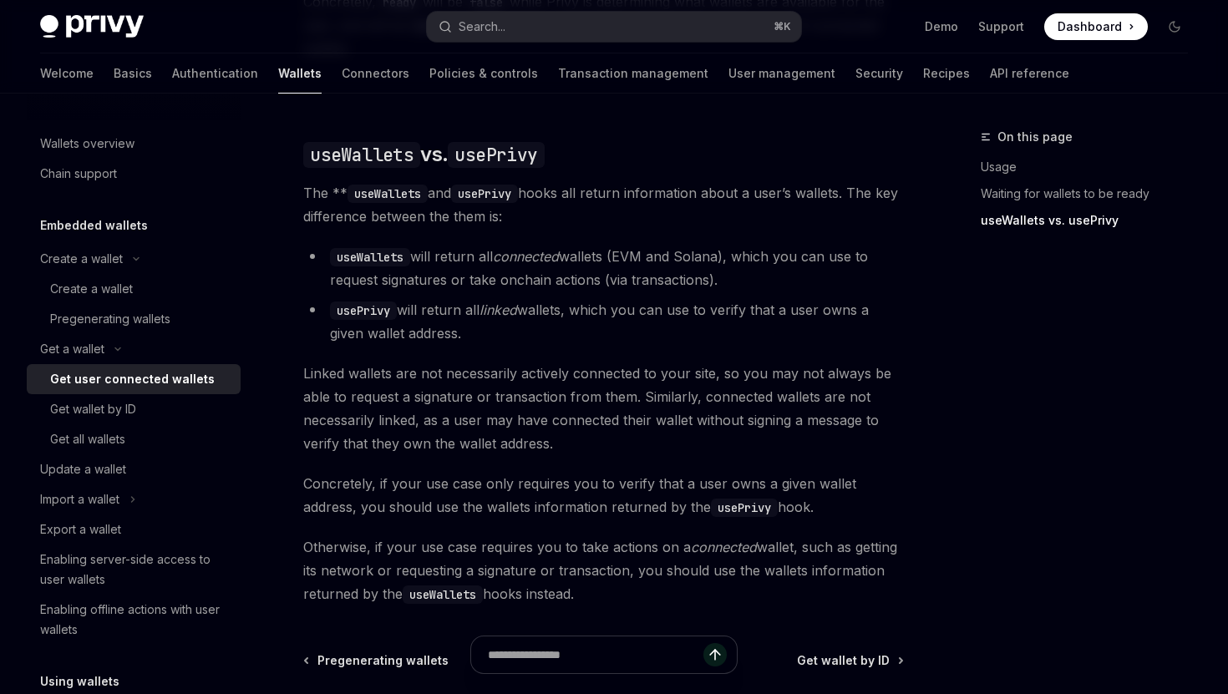
scroll to position [1372, 0]
